Goal: Information Seeking & Learning: Learn about a topic

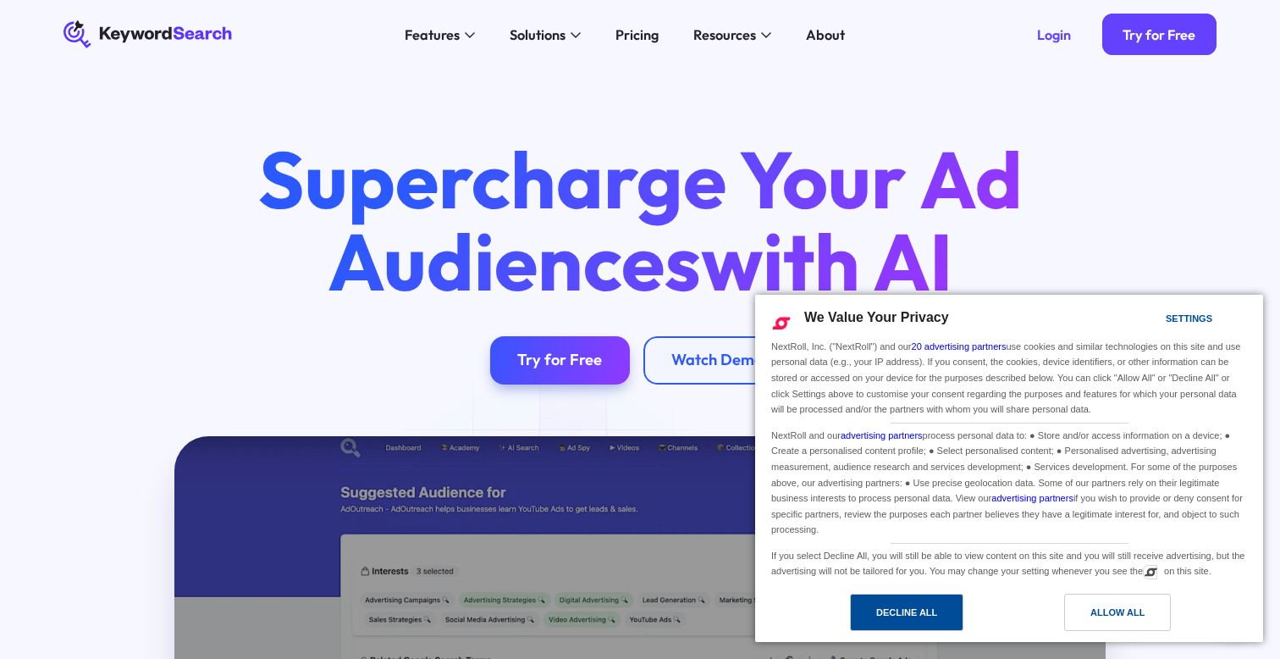
click at [927, 610] on div "Decline All" at bounding box center [907, 612] width 61 height 19
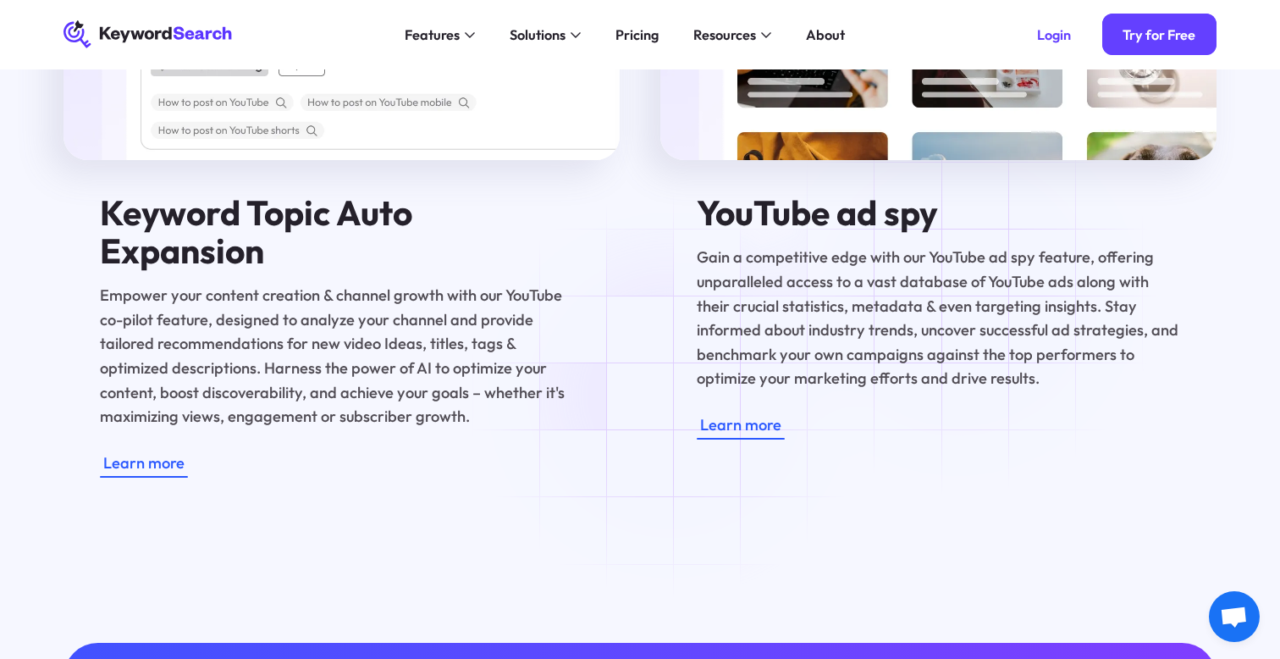
scroll to position [3302, 0]
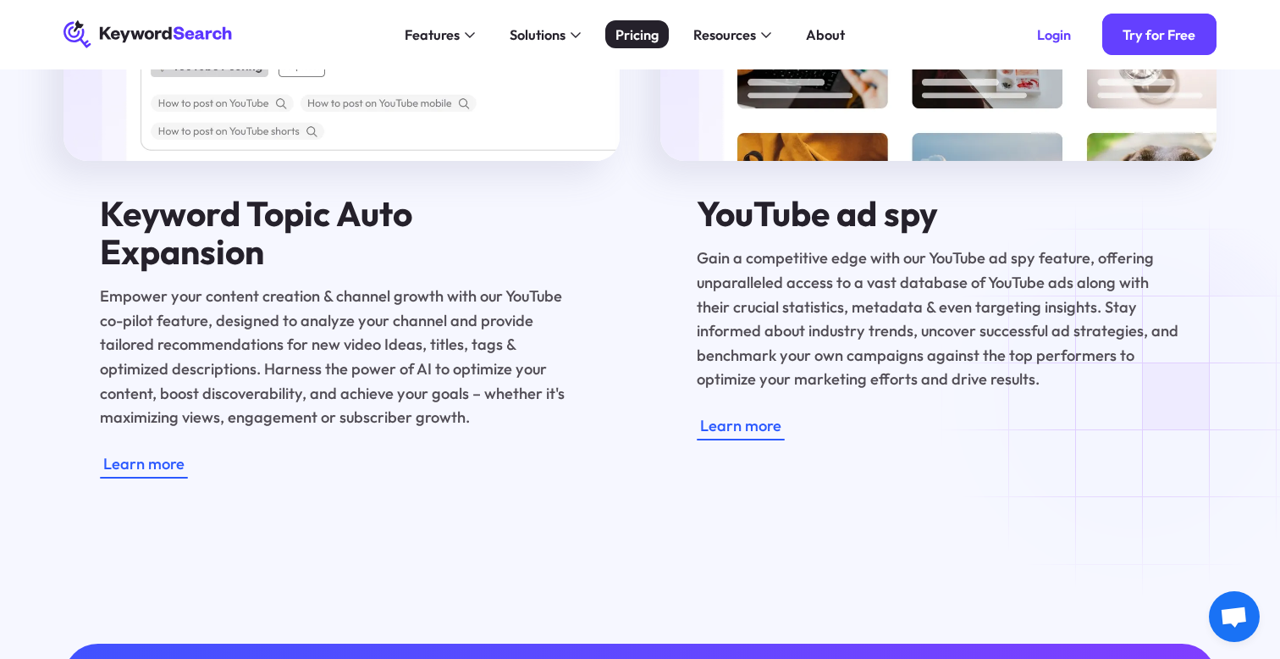
click at [623, 28] on div "Pricing" at bounding box center [637, 35] width 43 height 20
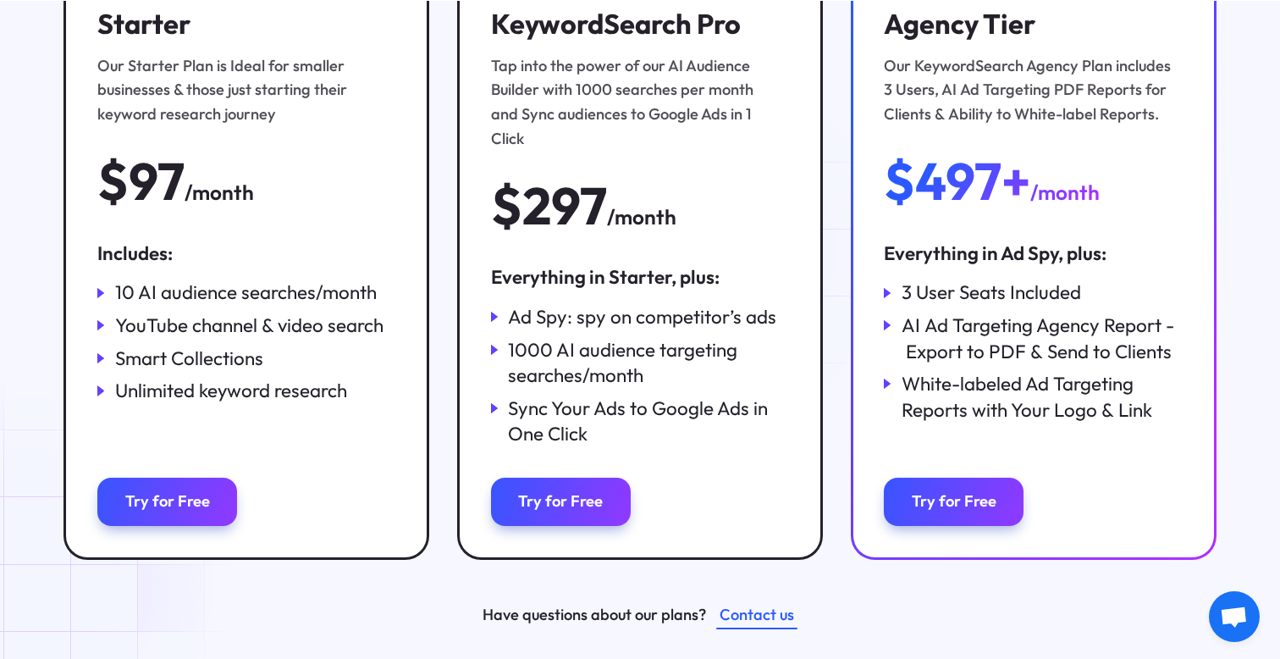
scroll to position [352, 0]
